Goal: Information Seeking & Learning: Understand process/instructions

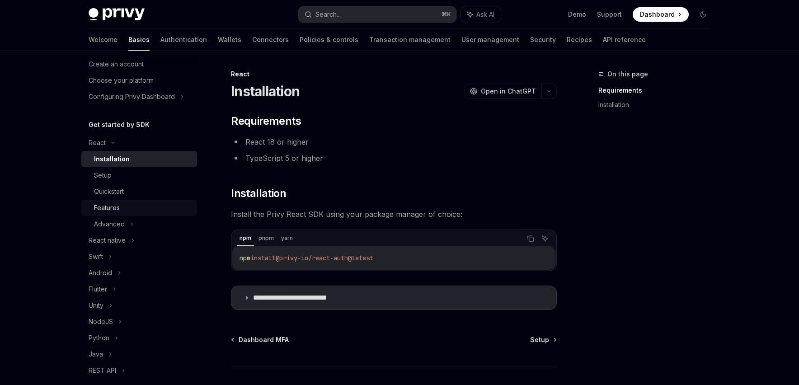
scroll to position [81, 0]
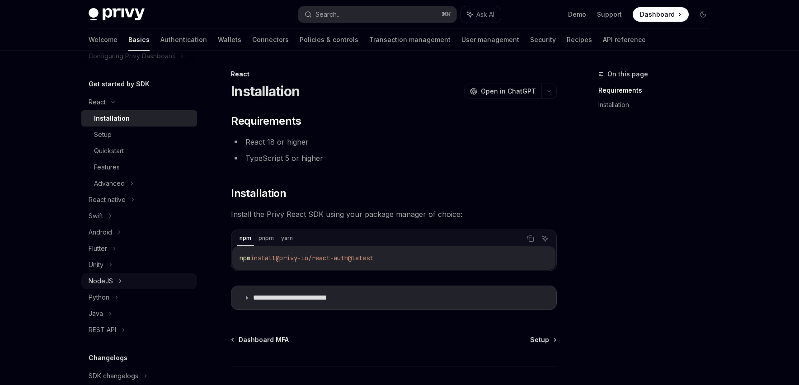
click at [121, 288] on div "NodeJS" at bounding box center [139, 281] width 116 height 16
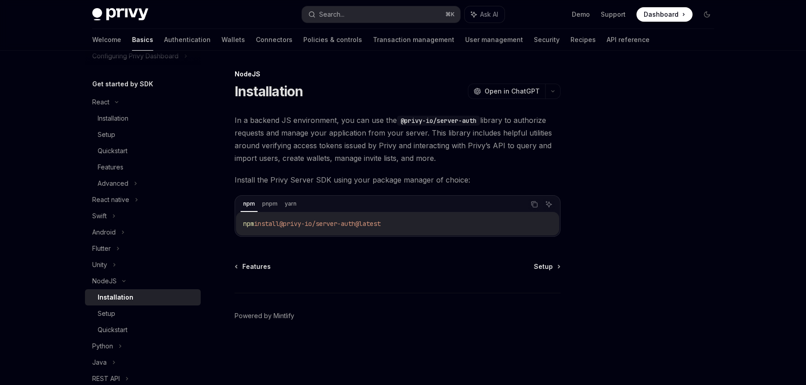
drag, startPoint x: 409, startPoint y: 224, endPoint x: 242, endPoint y: 225, distance: 166.3
click at [242, 225] on div "npm install @privy-io/server-auth@latest" at bounding box center [397, 224] width 323 height 24
click at [291, 225] on span "@privy-io/server-auth@latest" at bounding box center [329, 224] width 101 height 8
drag, startPoint x: 288, startPoint y: 225, endPoint x: 401, endPoint y: 226, distance: 112.5
click at [401, 226] on code "npm install @privy-io/server-auth@latest" at bounding box center [397, 223] width 309 height 11
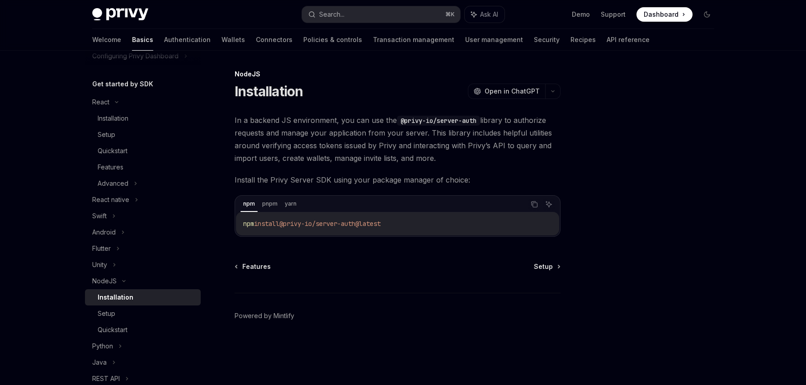
copy span "@privy-io/server-auth@latest"
click at [132, 311] on div "Setup" at bounding box center [147, 313] width 98 height 11
type textarea "*"
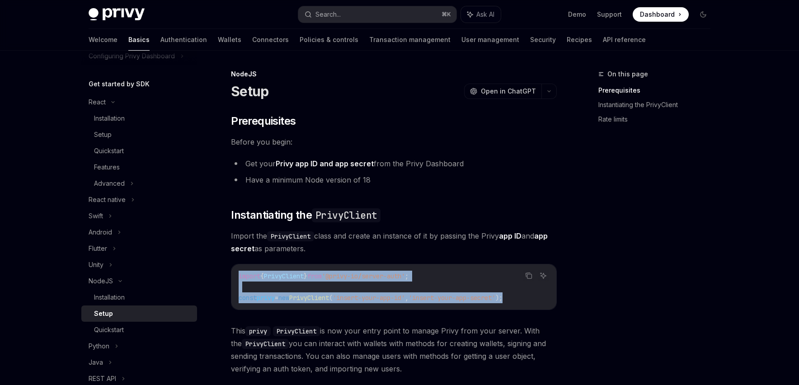
drag, startPoint x: 539, startPoint y: 296, endPoint x: 225, endPoint y: 274, distance: 315.3
click at [225, 274] on div "NodeJS Setup OpenAI Open in ChatGPT OpenAI Open in ChatGPT ​ Prerequisites Befo…" at bounding box center [309, 340] width 499 height 542
copy code "import { PrivyClient } from '@privy-io/server-auth' ; const privy = new PrivyCl…"
